Goal: Task Accomplishment & Management: Use online tool/utility

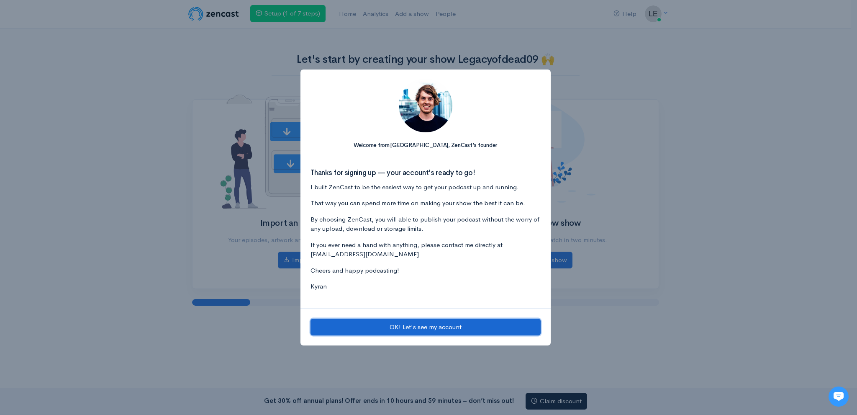
click at [369, 327] on button "OK! Let's see my account" at bounding box center [425, 326] width 230 height 17
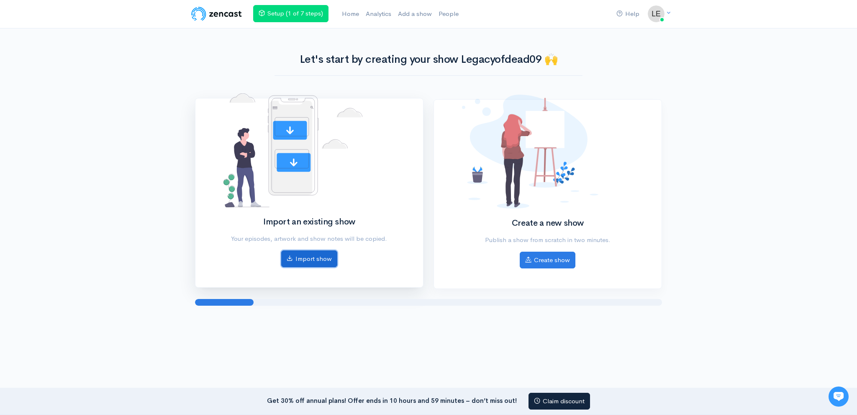
click at [315, 261] on link "Import show" at bounding box center [309, 258] width 56 height 17
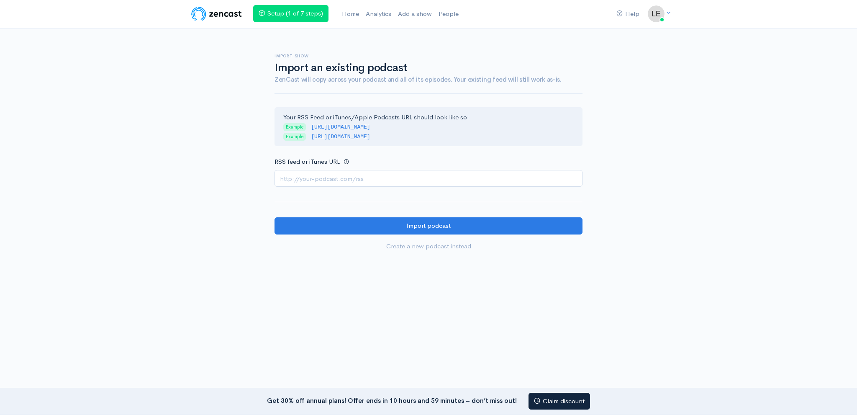
click at [375, 178] on input "RSS feed or iTunes URL" at bounding box center [428, 178] width 308 height 17
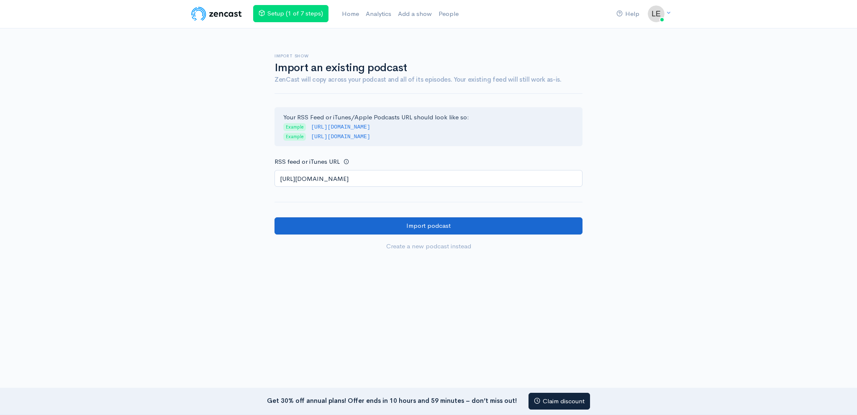
type input "[URL][DOMAIN_NAME]"
click at [361, 225] on input "Import podcast" at bounding box center [428, 225] width 308 height 17
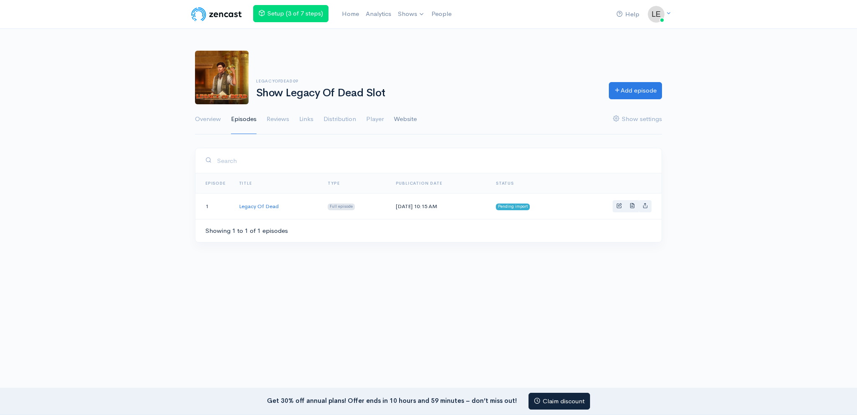
click at [410, 115] on link "Website" at bounding box center [405, 119] width 23 height 30
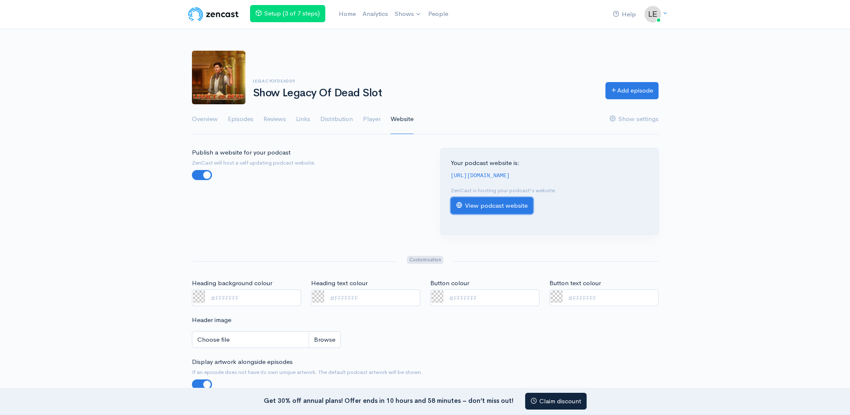
click at [503, 205] on link "View podcast website" at bounding box center [492, 205] width 82 height 17
